Goal: Task Accomplishment & Management: Manage account settings

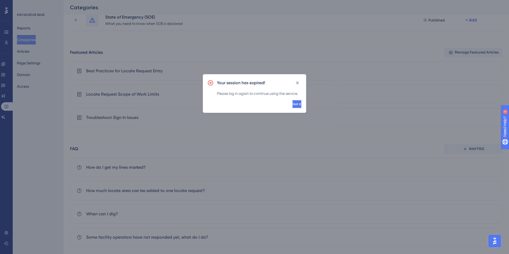
click at [292, 101] on button "Got it" at bounding box center [297, 104] width 10 height 8
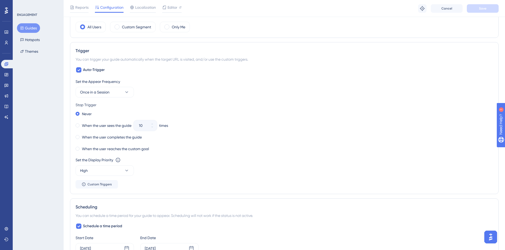
scroll to position [239, 0]
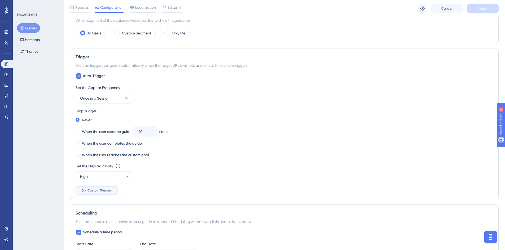
click at [87, 194] on button "Custom Triggers" at bounding box center [97, 190] width 42 height 8
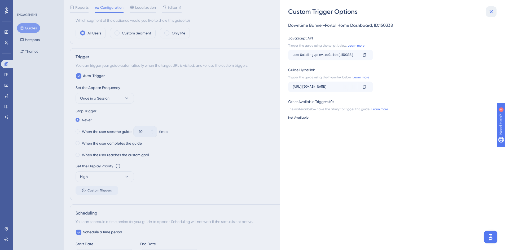
click at [488, 12] on icon at bounding box center [491, 11] width 6 height 6
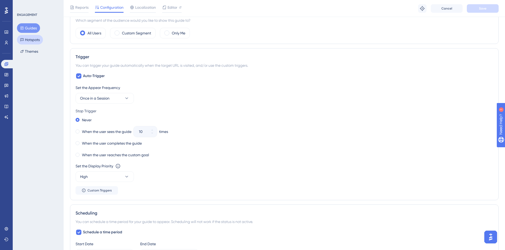
click at [38, 39] on button "Hotspots" at bounding box center [30, 40] width 26 height 10
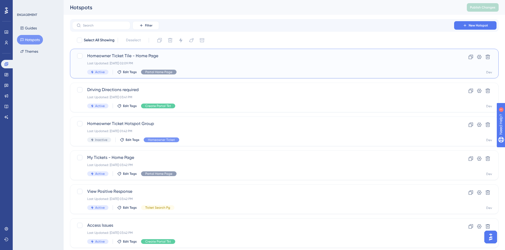
click at [130, 56] on span "Homeowner Ticket Tile - Home Page" at bounding box center [263, 56] width 352 height 6
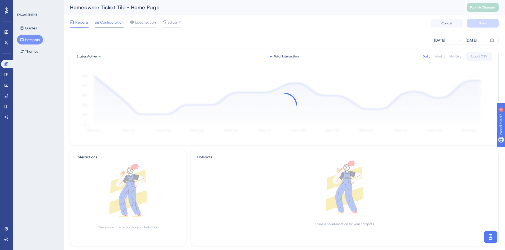
click at [113, 23] on span "Configuration" at bounding box center [111, 22] width 23 height 6
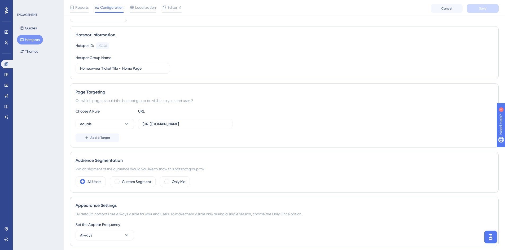
scroll to position [53, 0]
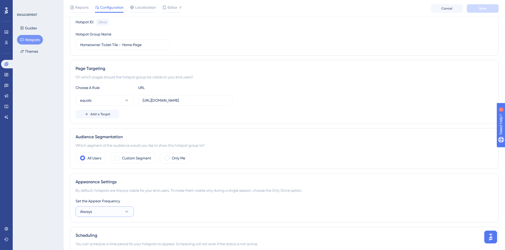
click at [126, 212] on icon at bounding box center [126, 212] width 3 height 2
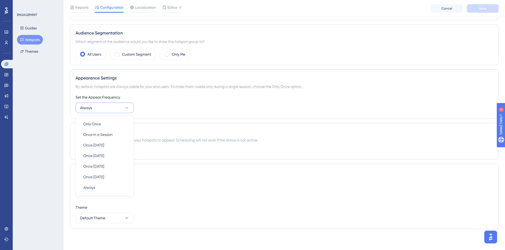
click at [182, 94] on div "Set the Appear Frequency" at bounding box center [284, 97] width 417 height 6
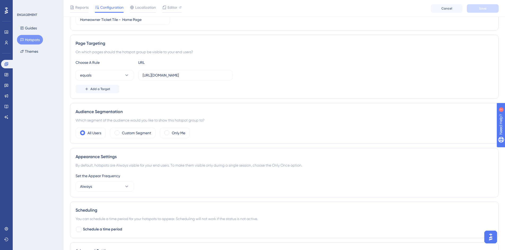
scroll to position [77, 0]
click at [27, 30] on button "Guides" at bounding box center [28, 28] width 23 height 10
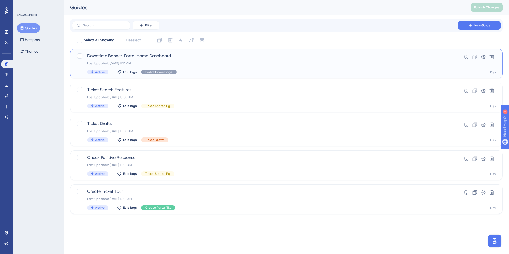
click at [153, 55] on span "Downtime Banner-Portal Home Dashboard" at bounding box center [265, 56] width 356 height 6
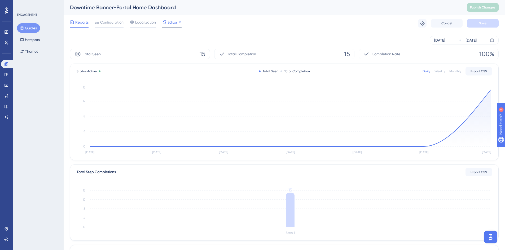
click at [167, 23] on div "Editor" at bounding box center [171, 22] width 19 height 6
click at [137, 23] on span "Localization" at bounding box center [145, 22] width 21 height 6
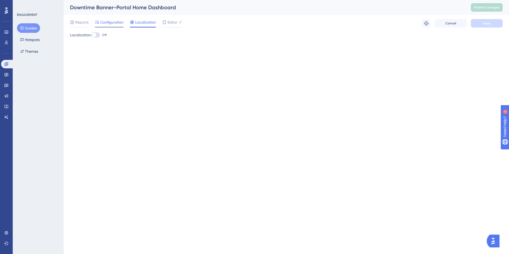
click at [103, 21] on span "Configuration" at bounding box center [111, 22] width 23 height 6
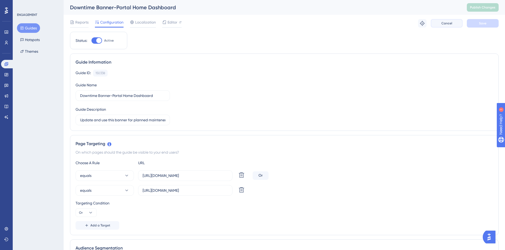
click at [438, 25] on button "Cancel" at bounding box center [447, 23] width 32 height 8
